Goal: Information Seeking & Learning: Find specific fact

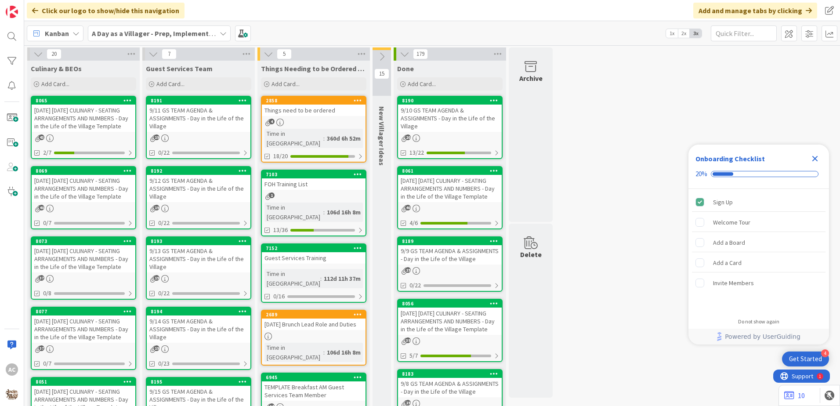
click at [311, 112] on div "Things need to be ordered" at bounding box center [314, 110] width 104 height 11
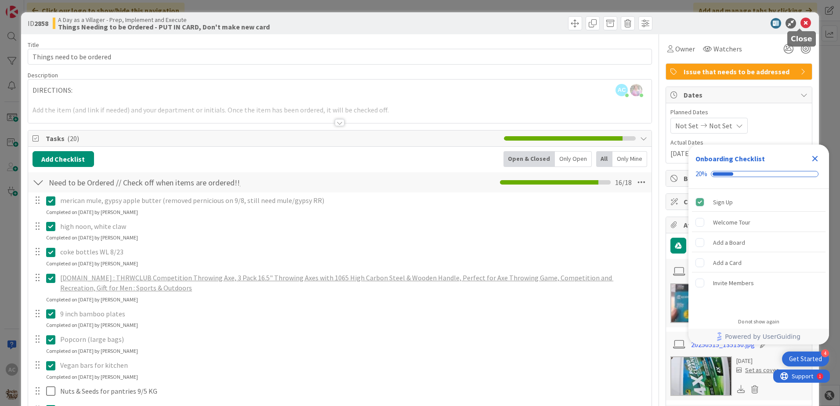
click at [801, 21] on icon at bounding box center [806, 23] width 11 height 11
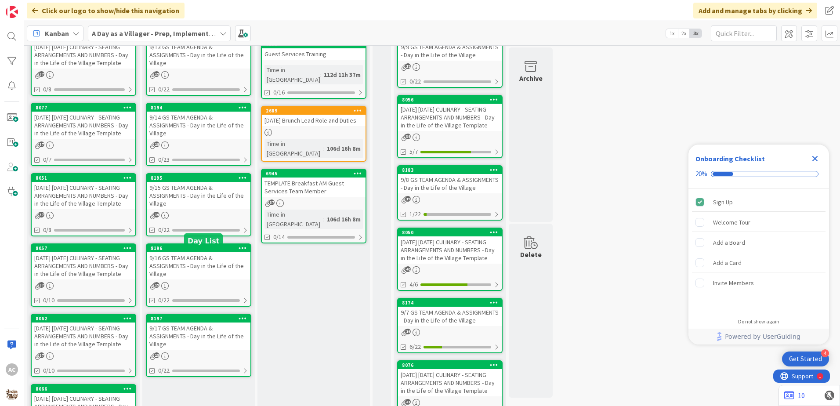
scroll to position [220, 0]
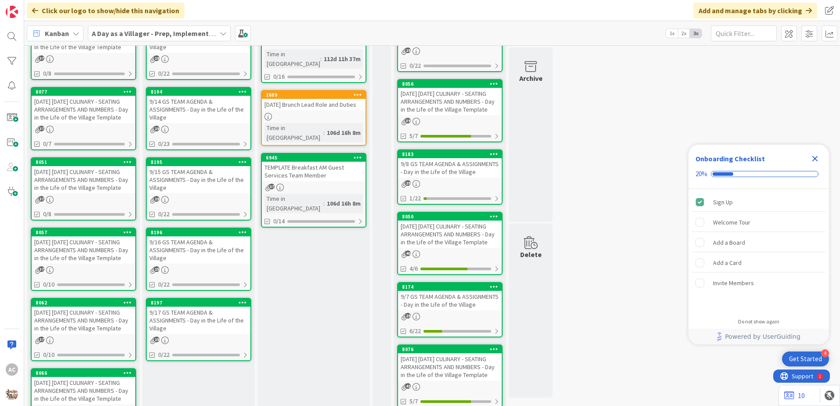
click at [113, 193] on div "[DATE] [DATE] CULINARY - SEATING ARRANGEMENTS AND NUMBERS - Day in the Life of …" at bounding box center [84, 179] width 104 height 27
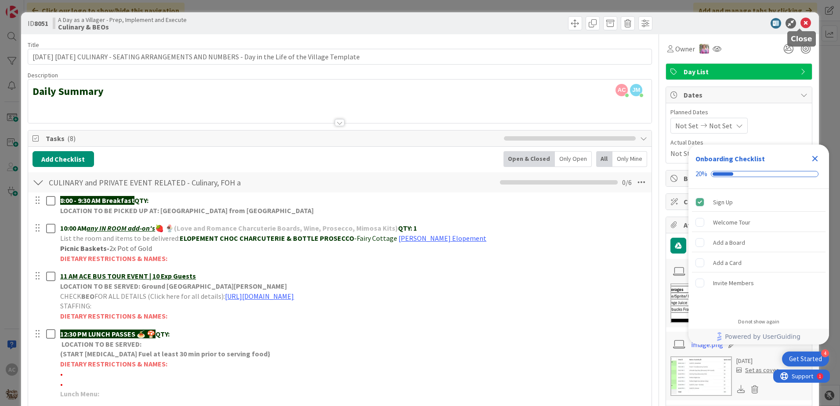
click at [802, 21] on icon at bounding box center [806, 23] width 11 height 11
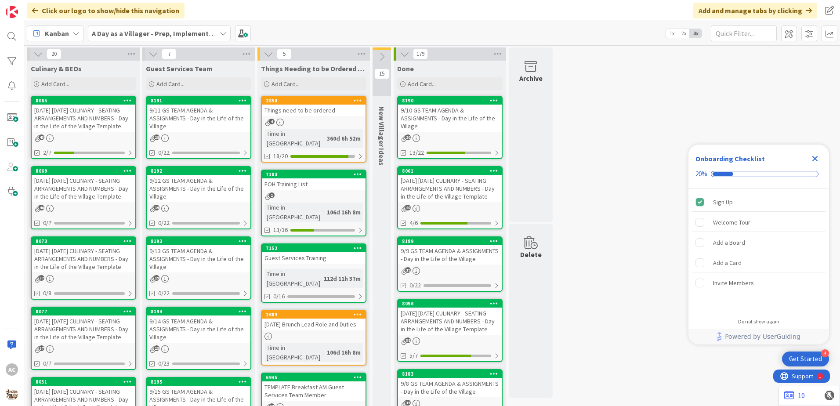
click at [100, 129] on div "[DATE] [DATE] CULINARY - SEATING ARRANGEMENTS AND NUMBERS - Day in the Life of …" at bounding box center [84, 118] width 104 height 27
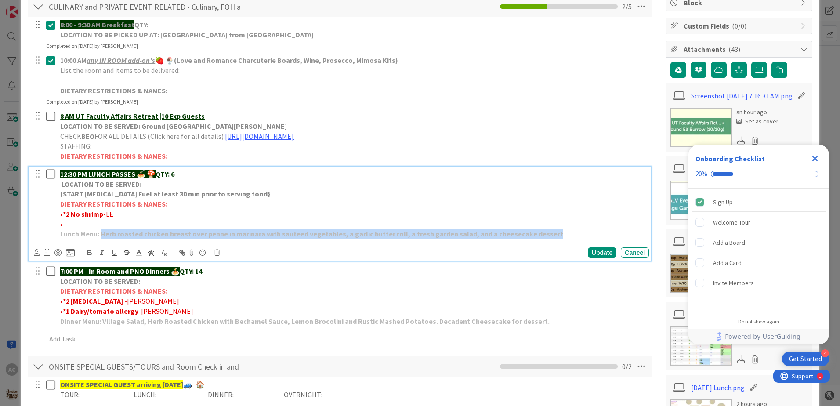
drag, startPoint x: 524, startPoint y: 236, endPoint x: 101, endPoint y: 229, distance: 422.9
click at [101, 229] on p "Lunch Menu: Herb roasted chicken breast over penne in marinara with sauteed veg…" at bounding box center [352, 234] width 585 height 10
copy strong "Herb roasted chicken breast over penne in marinara with sauteed vegetables, a g…"
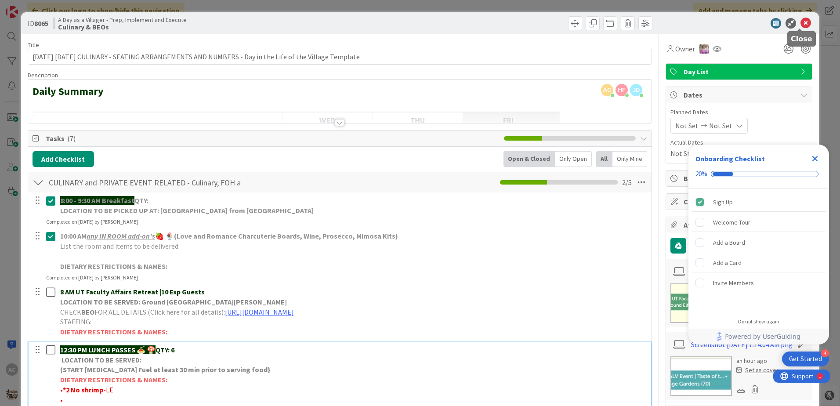
click at [801, 22] on icon at bounding box center [806, 23] width 11 height 11
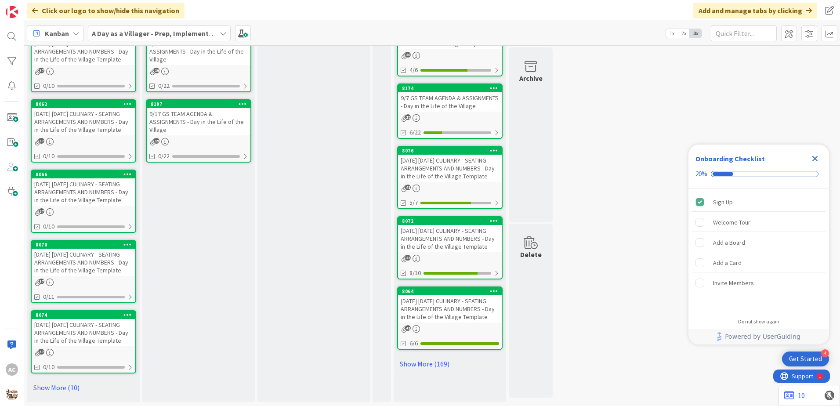
click at [105, 337] on div "[DATE] [DATE] CULINARY - SEATING ARRANGEMENTS AND NUMBERS - Day in the Life of …" at bounding box center [84, 332] width 104 height 27
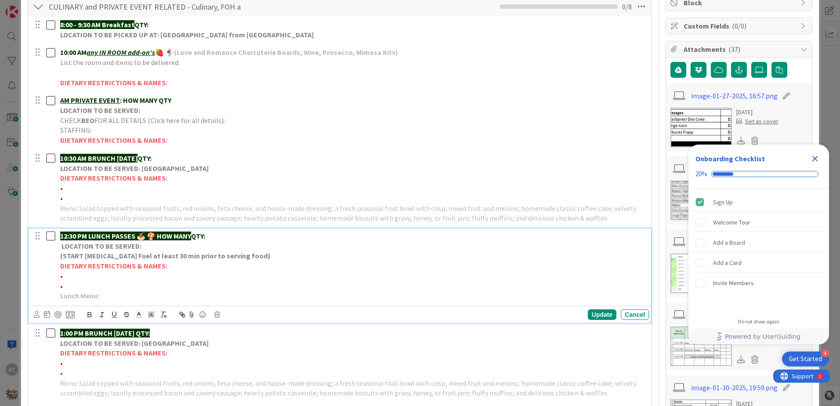
click at [153, 295] on p "Lunch Menu:" at bounding box center [352, 296] width 585 height 10
click at [603, 318] on div "Update" at bounding box center [602, 314] width 29 height 11
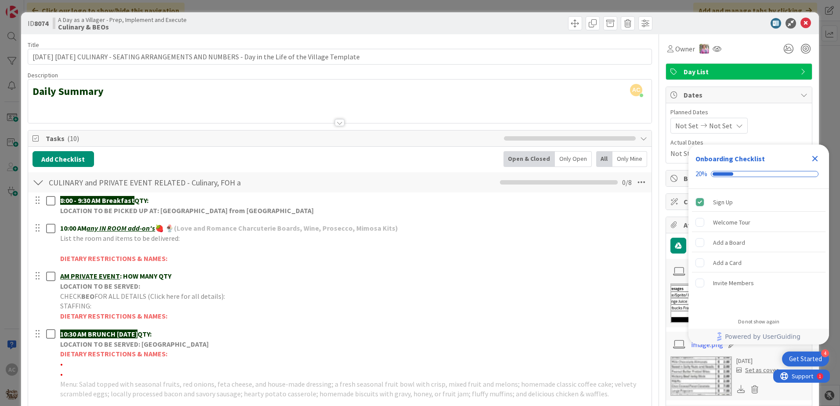
click at [800, 18] on div "ID 8074 A Day as a Villager - Prep, Implement and Execute Culinary & BEOs" at bounding box center [420, 23] width 798 height 22
click at [801, 20] on icon at bounding box center [806, 23] width 11 height 11
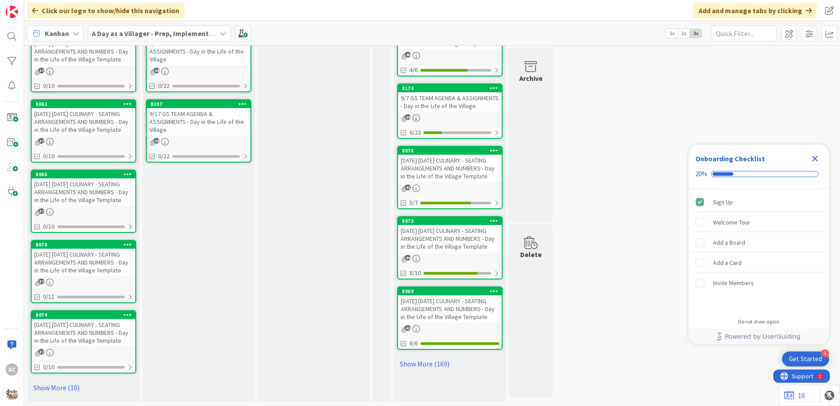
click at [110, 258] on div "[DATE] [DATE] CULINARY - SEATING ARRANGEMENTS AND NUMBERS - Day in the Life of …" at bounding box center [84, 262] width 104 height 27
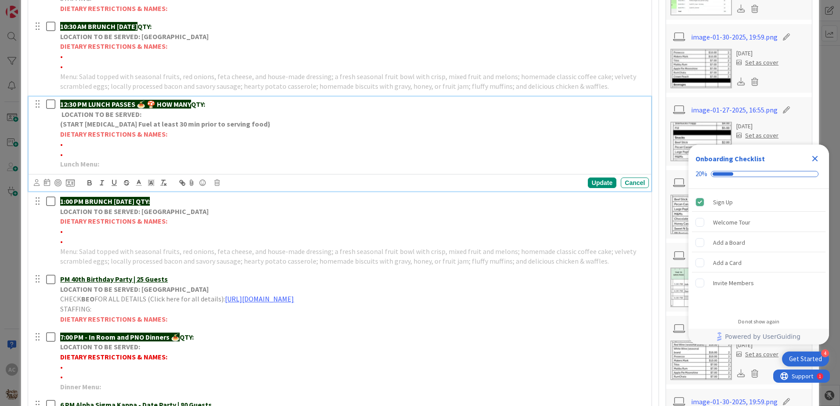
click at [160, 165] on p "Lunch Menu:" at bounding box center [352, 164] width 585 height 10
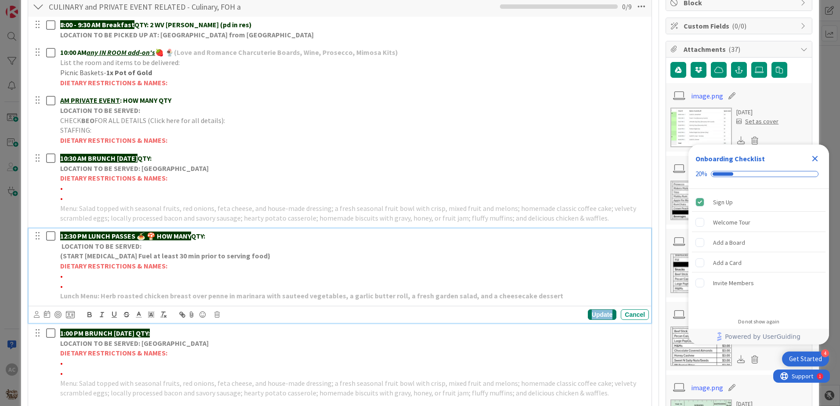
click at [588, 316] on div "Update" at bounding box center [602, 314] width 29 height 11
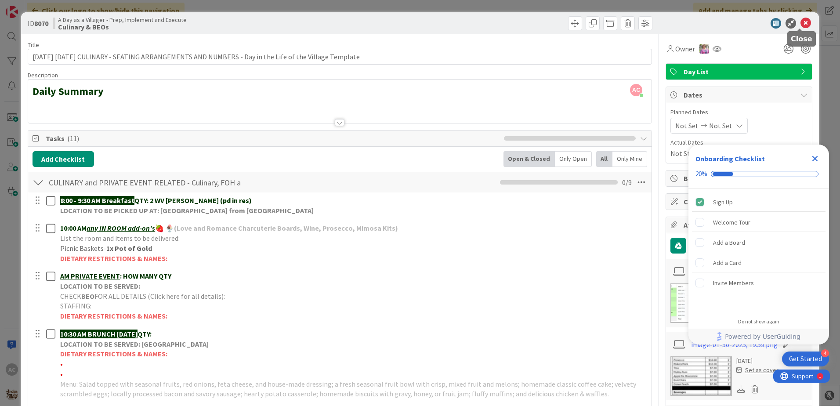
click at [801, 20] on icon at bounding box center [806, 23] width 11 height 11
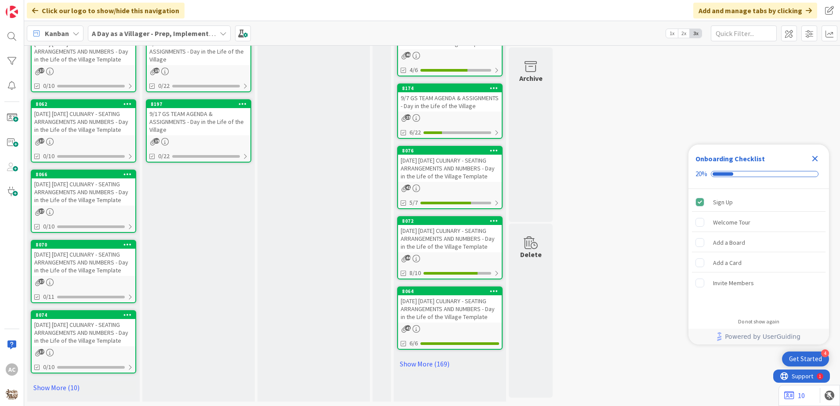
click at [128, 195] on div "[DATE] [DATE] CULINARY - SEATING ARRANGEMENTS AND NUMBERS - Day in the Life of …" at bounding box center [84, 191] width 104 height 27
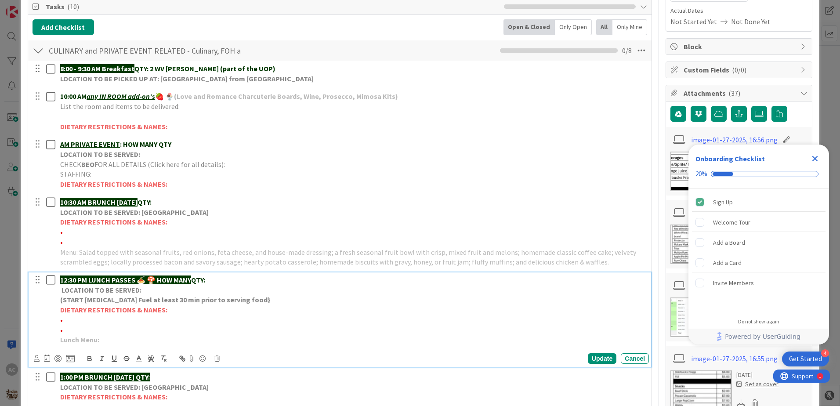
click at [147, 343] on p "Lunch Menu:" at bounding box center [352, 340] width 585 height 10
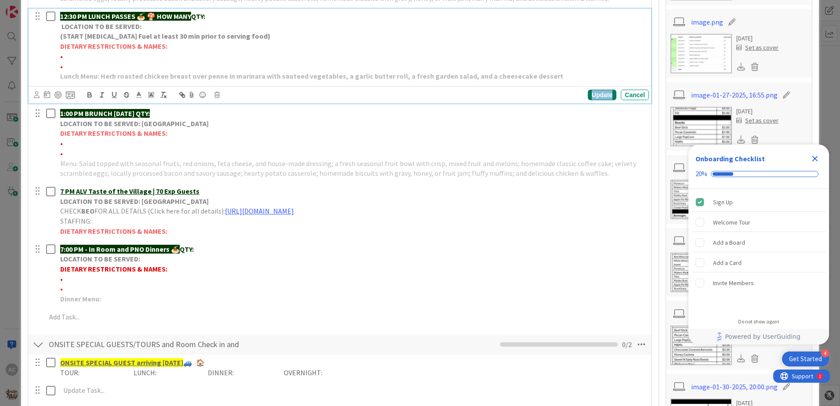
click at [588, 91] on div "Update" at bounding box center [602, 95] width 29 height 11
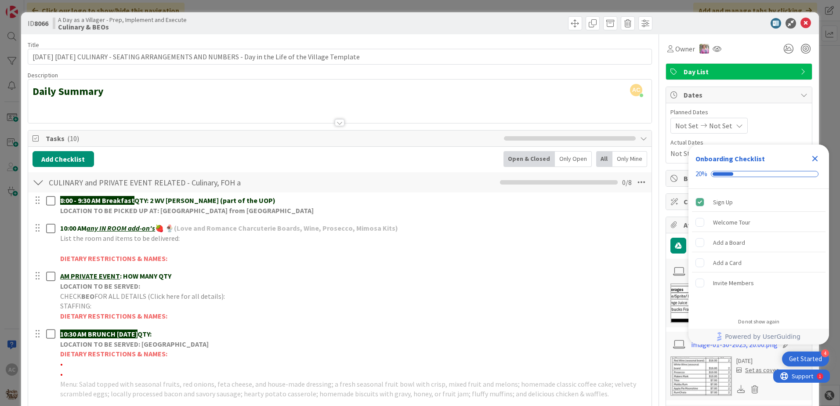
click at [807, 24] on div "ID 8066 A Day as a Villager - Prep, Implement and Execute Culinary & BEOs" at bounding box center [420, 23] width 798 height 22
click at [801, 23] on icon at bounding box center [806, 23] width 11 height 11
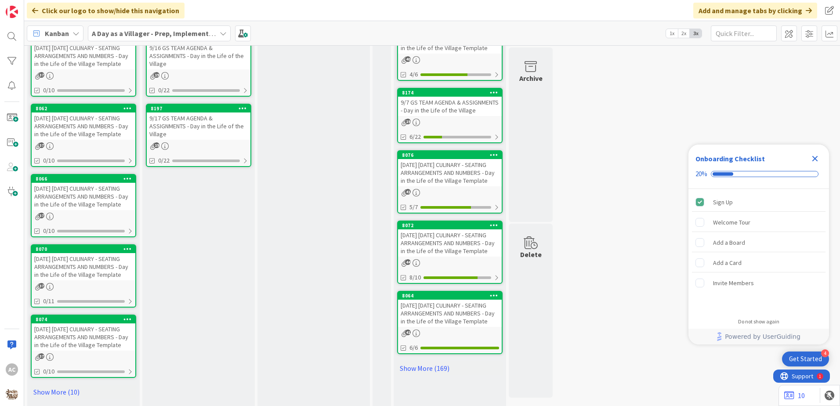
click at [120, 140] on div "[DATE] [DATE] CULINARY - SEATING ARRANGEMENTS AND NUMBERS - Day in the Life of …" at bounding box center [84, 126] width 104 height 27
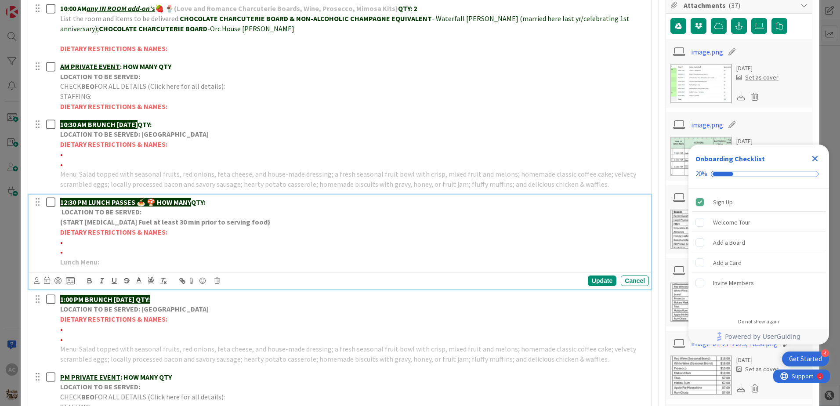
click at [156, 261] on p "Lunch Menu:" at bounding box center [352, 262] width 585 height 10
click at [590, 280] on div "Update" at bounding box center [602, 281] width 29 height 11
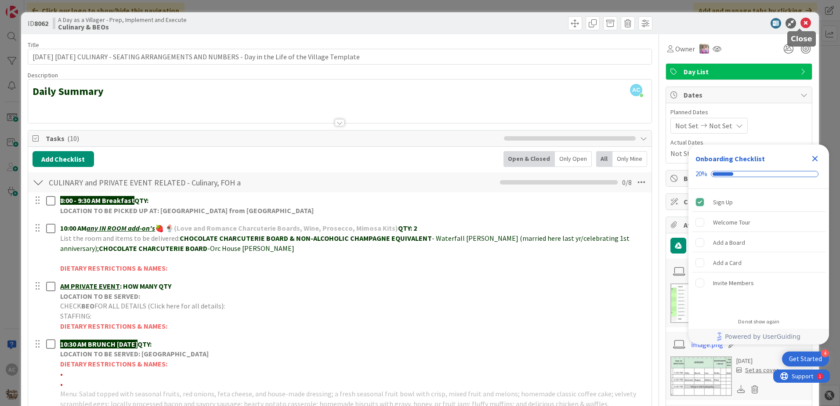
click at [803, 18] on icon at bounding box center [806, 23] width 11 height 11
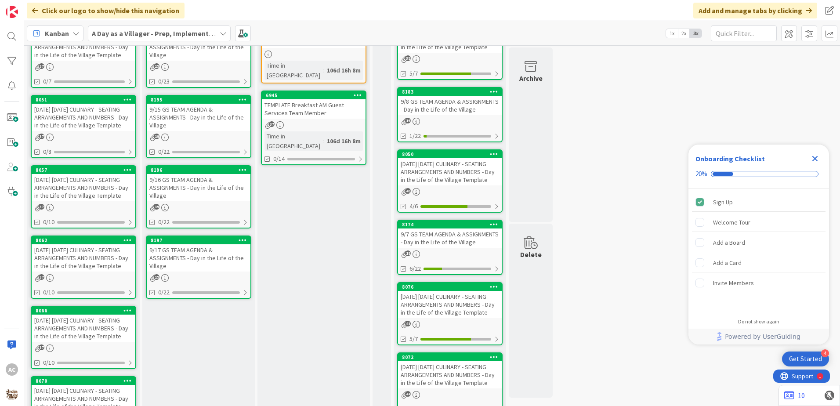
click at [113, 201] on div "[DATE] [DATE] CULINARY - SEATING ARRANGEMENTS AND NUMBERS - Day in the Life of …" at bounding box center [84, 187] width 104 height 27
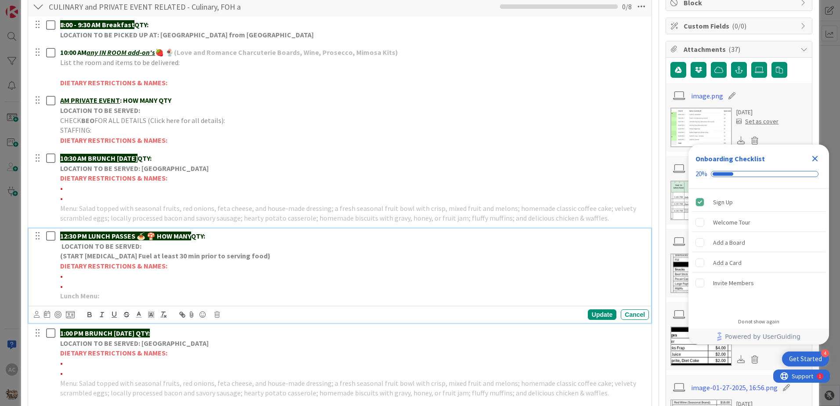
click at [177, 296] on p "Lunch Menu:" at bounding box center [352, 296] width 585 height 10
click at [593, 319] on div "Update" at bounding box center [602, 314] width 29 height 11
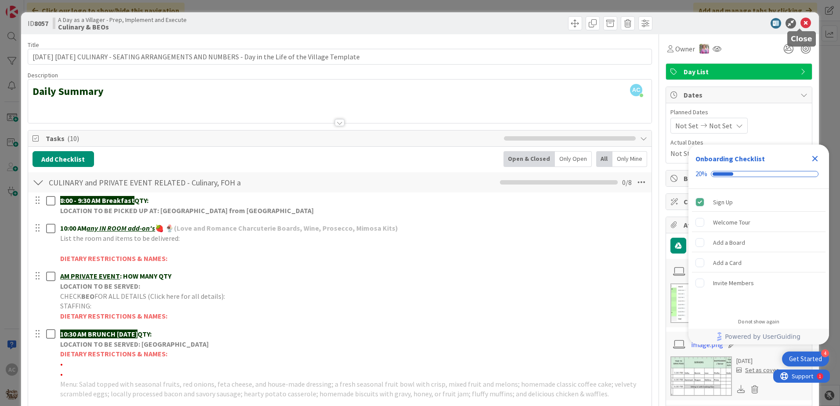
click at [801, 21] on icon at bounding box center [806, 23] width 11 height 11
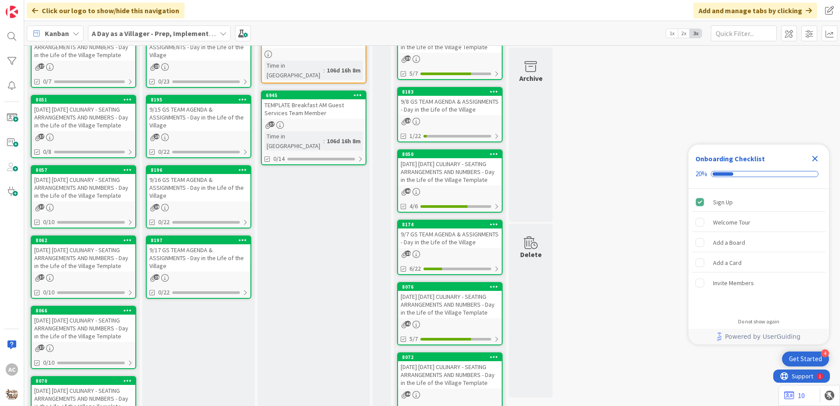
click at [105, 131] on div "[DATE] [DATE] CULINARY - SEATING ARRANGEMENTS AND NUMBERS - Day in the Life of …" at bounding box center [84, 117] width 104 height 27
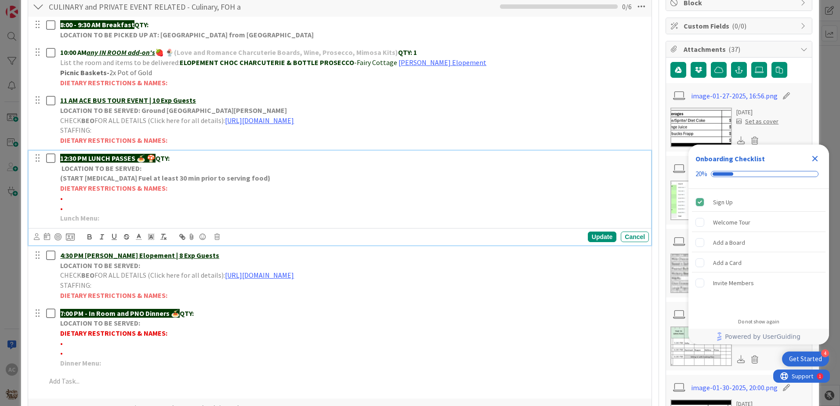
click at [137, 214] on p "Lunch Menu:" at bounding box center [352, 218] width 585 height 10
click at [588, 235] on div "Update" at bounding box center [602, 237] width 29 height 11
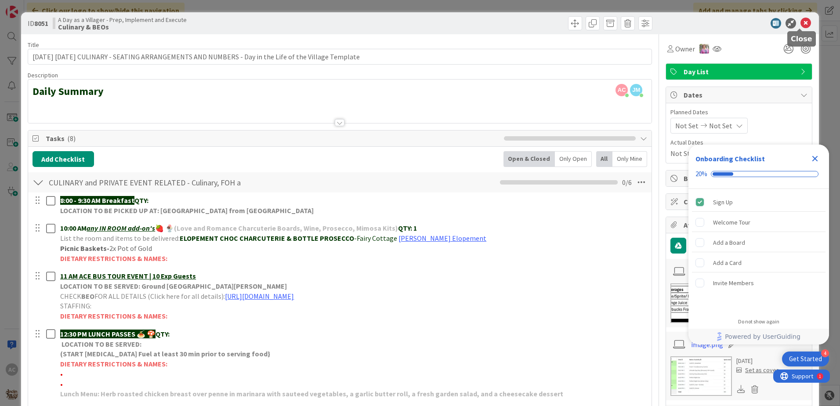
click at [803, 22] on icon at bounding box center [806, 23] width 11 height 11
